Goal: Task Accomplishment & Management: Use online tool/utility

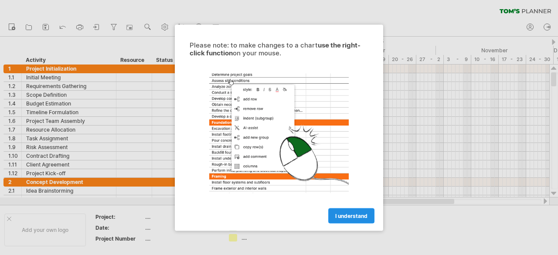
click at [349, 214] on span "I understand" at bounding box center [351, 215] width 32 height 7
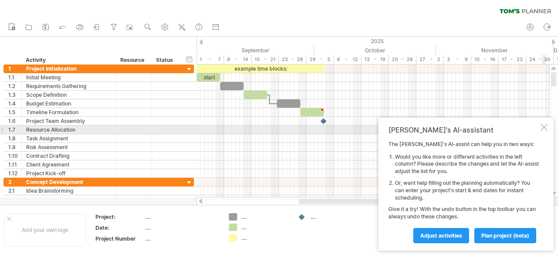
click at [544, 126] on div at bounding box center [543, 127] width 7 height 7
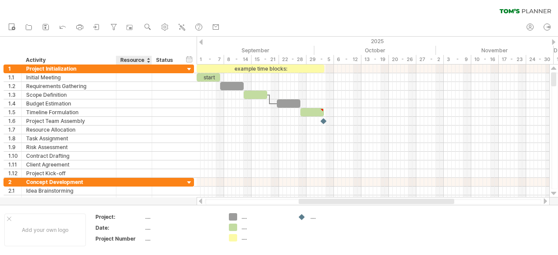
click at [148, 59] on div at bounding box center [147, 60] width 3 height 9
click at [167, 59] on div "Status" at bounding box center [165, 60] width 19 height 9
click at [190, 68] on div at bounding box center [189, 69] width 8 height 8
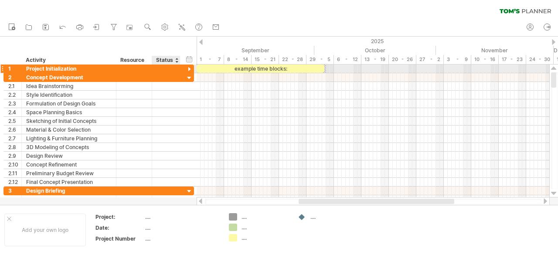
click at [189, 68] on div at bounding box center [189, 69] width 8 height 8
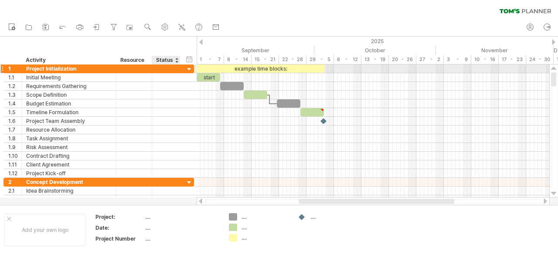
click at [189, 68] on div at bounding box center [189, 69] width 8 height 8
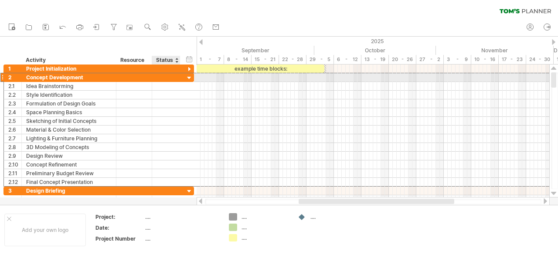
click at [184, 76] on div "**********" at bounding box center [98, 77] width 190 height 9
click at [188, 78] on div at bounding box center [189, 78] width 8 height 8
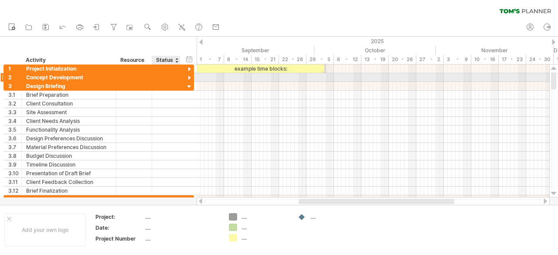
click at [188, 78] on div at bounding box center [189, 78] width 8 height 8
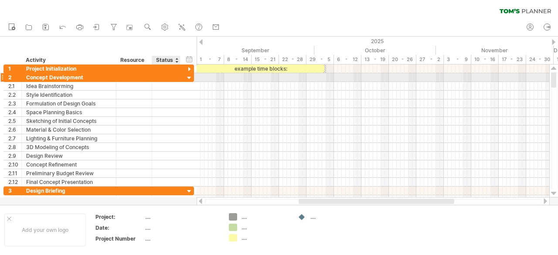
click at [188, 78] on div at bounding box center [189, 78] width 8 height 8
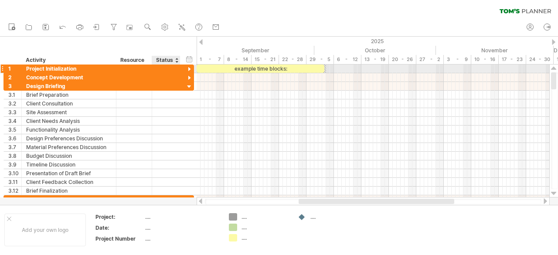
click at [188, 68] on div at bounding box center [189, 69] width 8 height 8
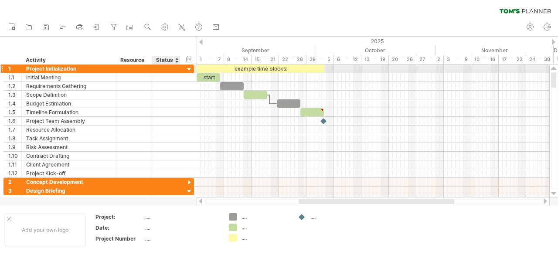
click at [188, 68] on div at bounding box center [189, 69] width 8 height 8
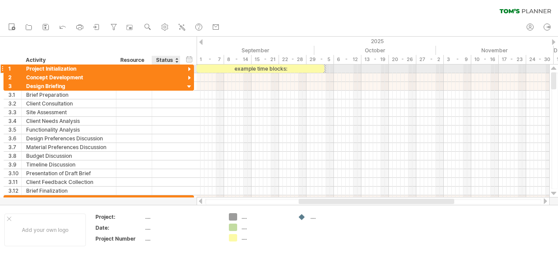
click at [188, 68] on div at bounding box center [189, 69] width 8 height 8
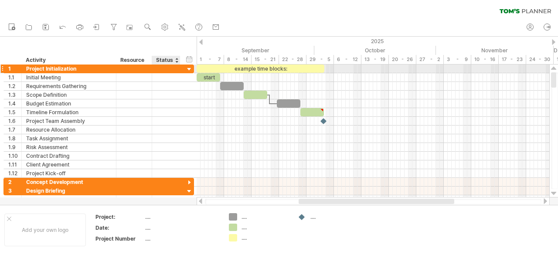
click at [190, 68] on div at bounding box center [189, 69] width 8 height 8
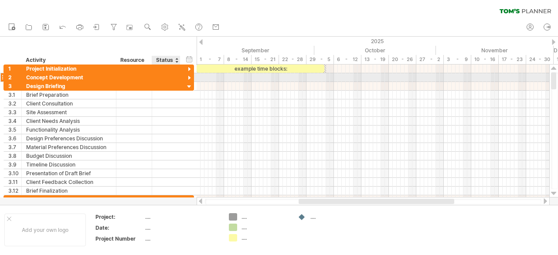
click at [189, 76] on div at bounding box center [189, 78] width 8 height 8
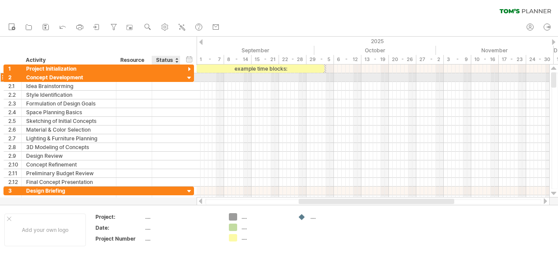
click at [189, 77] on div at bounding box center [189, 78] width 8 height 8
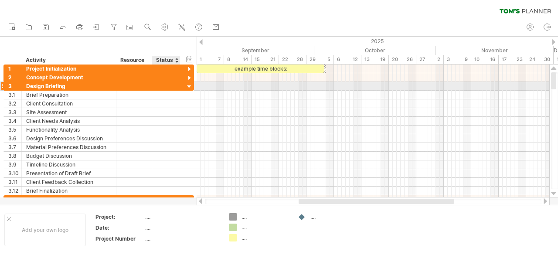
click at [190, 85] on div at bounding box center [189, 87] width 8 height 8
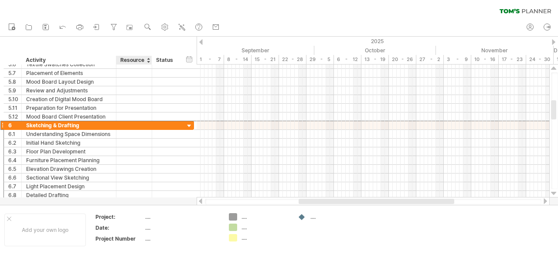
click at [132, 125] on div at bounding box center [134, 125] width 27 height 8
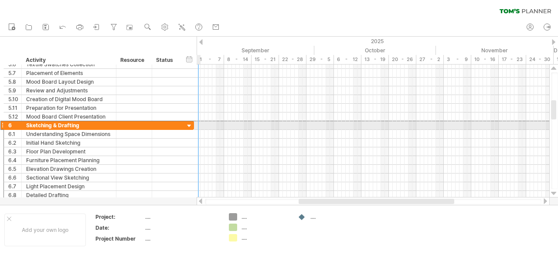
click at [190, 123] on div at bounding box center [189, 126] width 8 height 8
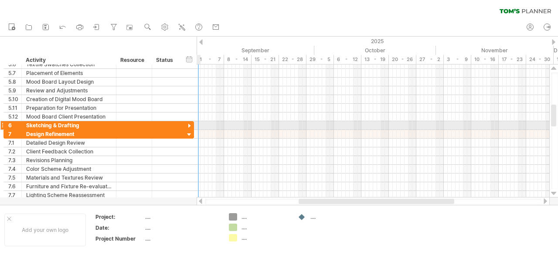
click at [190, 123] on div at bounding box center [189, 126] width 8 height 8
